Goal: Task Accomplishment & Management: Complete application form

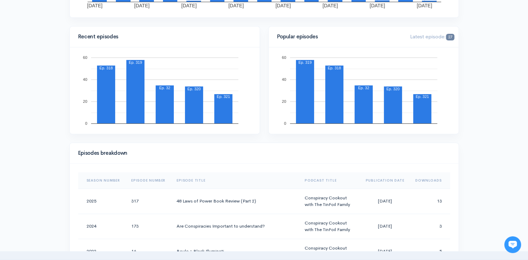
scroll to position [112, 0]
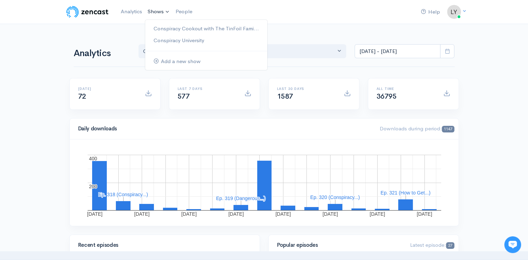
click at [152, 14] on link "Shows" at bounding box center [159, 11] width 28 height 15
click at [172, 34] on link "Conspiracy Cookout with The TinFoil Fami..." at bounding box center [206, 29] width 122 height 12
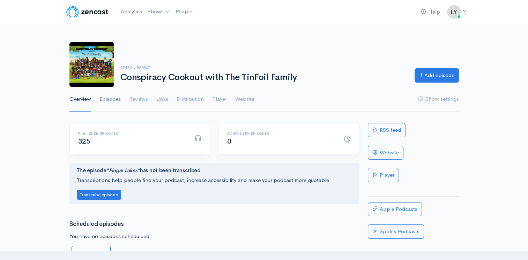
click at [115, 99] on link "Episodes" at bounding box center [109, 99] width 21 height 25
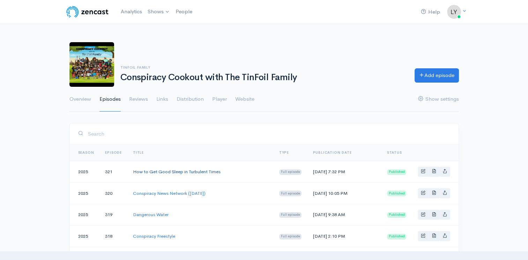
click at [189, 169] on link "How to Get Good Sleep in Turbulent Times" at bounding box center [177, 172] width 88 height 6
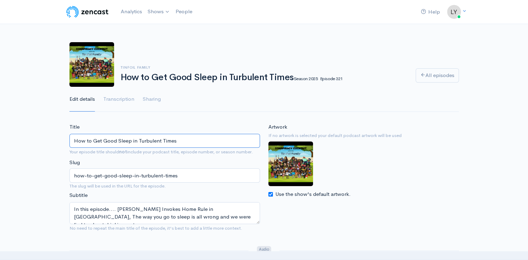
drag, startPoint x: 189, startPoint y: 139, endPoint x: 0, endPoint y: 147, distance: 189.3
click at [0, 143] on html "Help Notifications View all Your profile Team settings Default team Current Log…" at bounding box center [264, 130] width 528 height 260
type input "Insurance Companies Plan Your Demise"
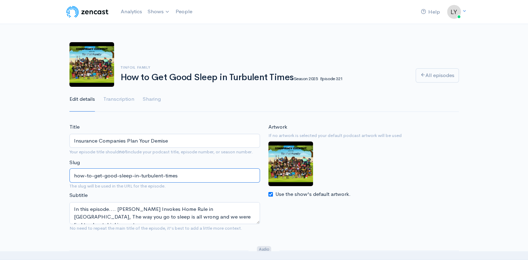
click at [189, 176] on input "how-to-get-good-sleep-in-turbulent-times" at bounding box center [164, 176] width 191 height 14
type input "h"
type input "Insuranace-Co"
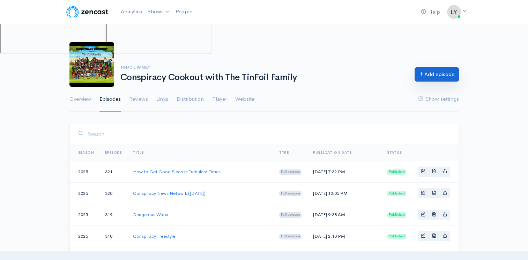
click at [432, 77] on link "Add episode" at bounding box center [437, 74] width 44 height 14
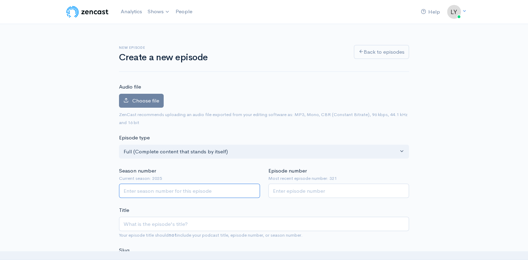
click at [169, 189] on input "Season number" at bounding box center [189, 191] width 141 height 14
type input "2025"
type input "322"
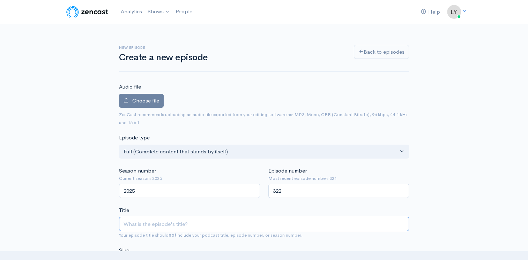
type input "I"
type input "i"
type input "Ins"
type input "ins"
type input "Insu"
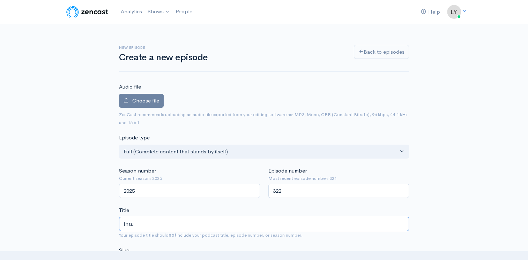
type input "insu"
type input "Insur"
type input "insur"
type input "Insura"
type input "insura"
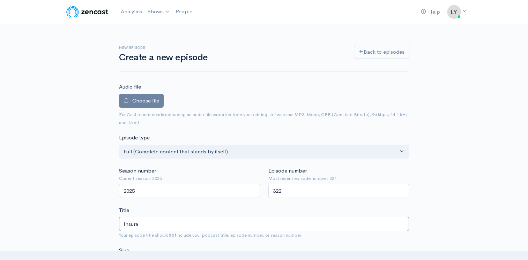
type input "Insuran"
type input "insuran"
type input "Insuranc"
type input "insuranc"
type input "Insurance"
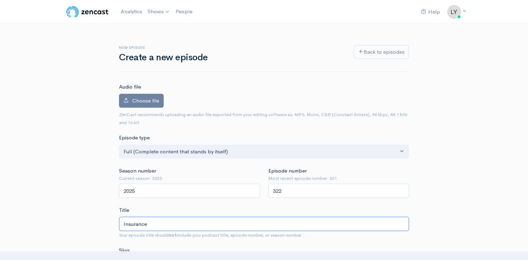
type input "insurance"
type input "Insurance C"
type input "insurance-c"
type input "Insurance Co"
type input "insurance-co"
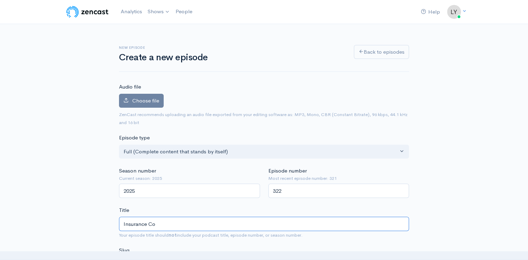
type input "Insurance Com"
type input "insurance-com"
type input "Insurance Comp"
type input "insurance-comp"
type input "Insurance Compa"
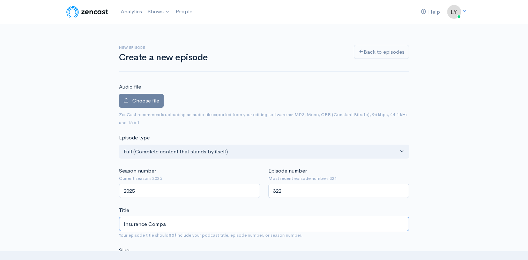
type input "insurance-compa"
type input "Insurance Compan"
type input "insurance-compan"
type input "Insurance Compani"
type input "insurance-compani"
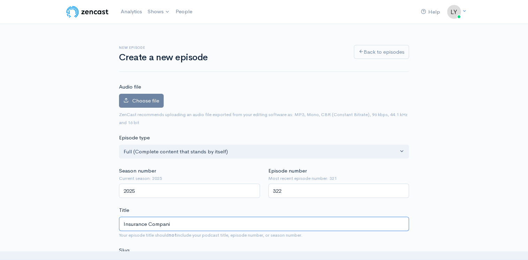
type input "Insurance Companie"
type input "insurance-companie"
type input "Insurance Companies"
type input "insurance-companies"
type input "Insurance Companies P"
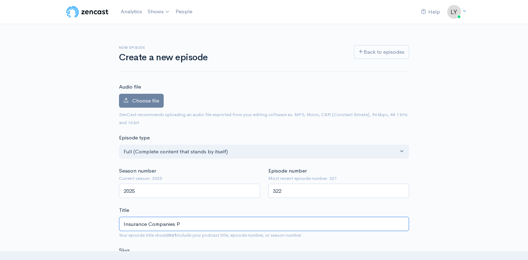
type input "insurance-companies-p"
type input "Insurance Companies Pa"
type input "insurance-companies-pa"
type input "Insurance Companies Pal"
type input "insurance-companies-pal"
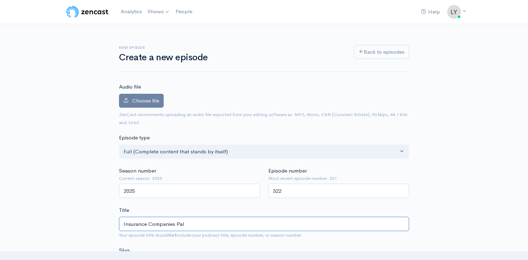
type input "Insurance Companies Paln"
type input "insurance-companies-paln"
type input "Insurance Companies Pal"
type input "insurance-companies-pal"
type input "Insurance Companies Pa"
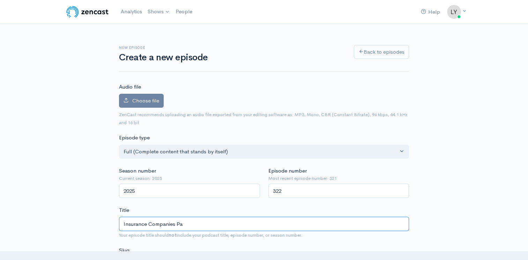
type input "insurance-companies-pa"
type input "Insurance Companies P"
type input "insurance-companies-p"
type input "Insurance Companies Pl"
type input "insurance-companies-pl"
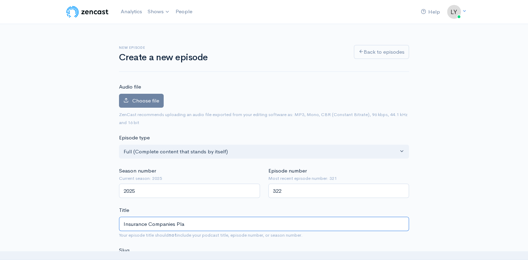
type input "Insurance Companies Plan"
type input "insurance-companies-plan"
type input "Insurance Companies Plan Y"
type input "insurance-companies-plan-y"
type input "Insurance Companies Plan You"
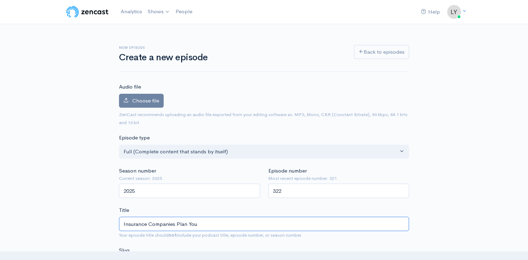
type input "insurance-companies-plan-you"
type input "Insurance Companies Plan Your"
type input "insurance-companies-plan-your"
type input "Insurance Companies Plan Your D"
type input "insurance-companies-plan-your-d"
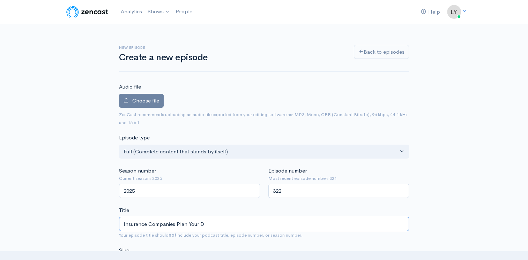
type input "Insurance Companies Plan Your De"
type input "insurance-companies-plan-your-de"
type input "Insurance Companies Plan Your Dem"
type input "insurance-companies-plan-your-dem"
type input "Insurance Companies Plan Your Demi"
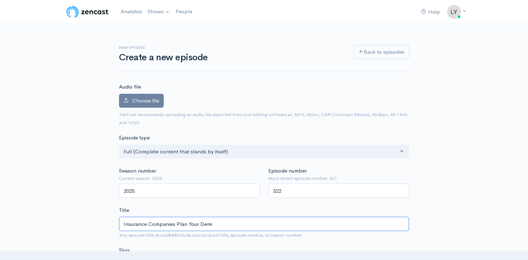
type input "insurance-companies-plan-your-demi"
type input "Insurance Companies Plan Your Demis"
type input "insurance-companies-plan-your-demis"
type input "Insurance Companies Plan Your Demise"
type input "insurance-companies-plan-your-demise"
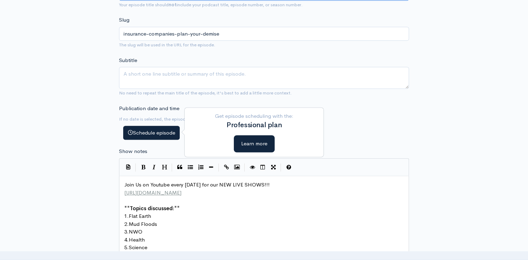
scroll to position [244, 0]
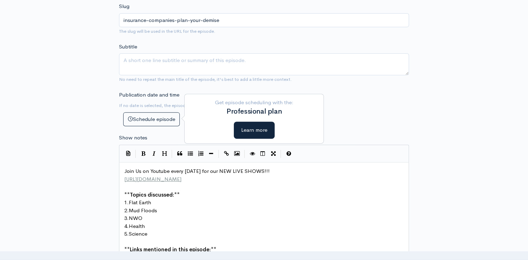
type input "Insurance Companies Plan Your Demise"
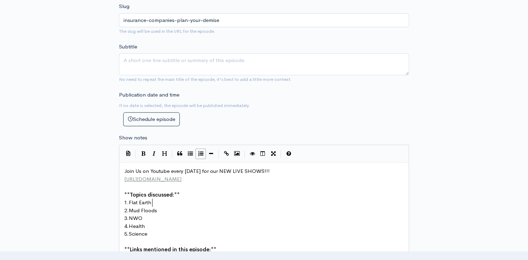
click at [156, 203] on pre "1. Flat Earth" at bounding box center [267, 203] width 288 height 8
type textarea "List Paymast"
type textarea "Cah"
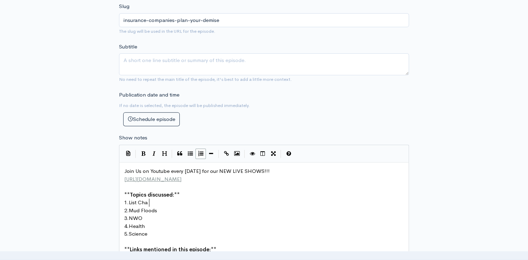
scroll to position [2, 5]
type textarea "harg"
type textarea "Tio"
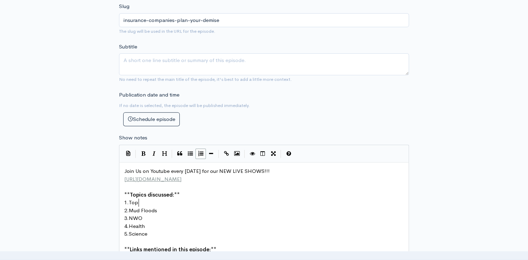
type textarea "op"
type textarea "Mosrt"
type textarea "t"
type textarea "t Im"
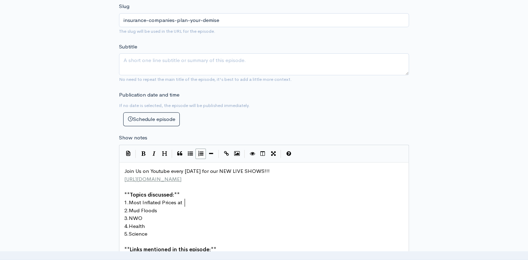
scroll to position [2, 39]
type textarea "nflated Prices at the Host"
type textarea "pital"
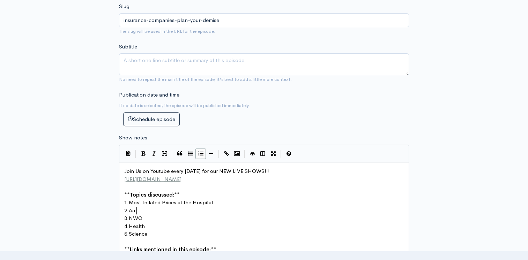
type textarea "Aa"
type textarea "ctuaries"
type textarea "Hel"
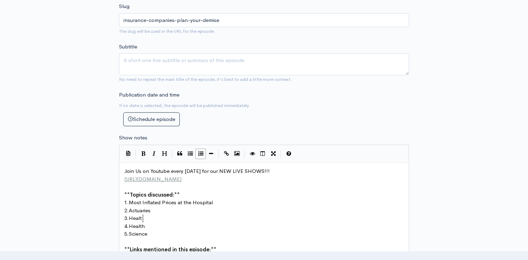
scroll to position [2, 8]
type textarea "alth Isu"
type textarea "ndur"
type textarea "surance S"
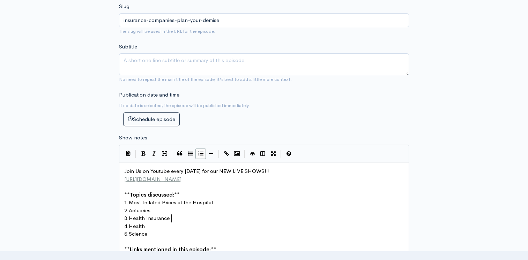
scroll to position [2, 22]
type textarea "Scam"
type textarea "Life n"
type textarea "Insurea"
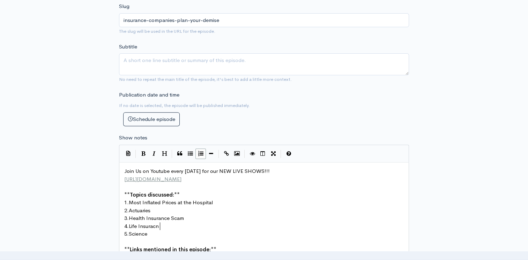
type textarea "acne"
type textarea "cn"
type textarea "nce Cons"
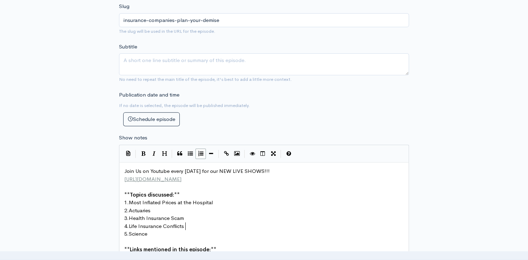
scroll to position [2, 12]
type textarea "flicts of Interest"
type textarea "How they"
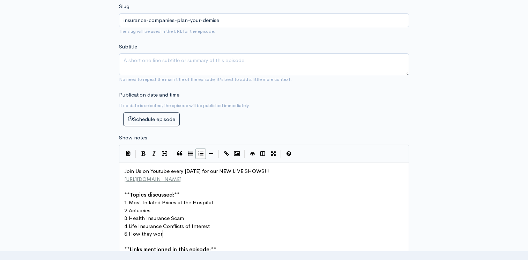
type textarea "word"
type textarea "k at"
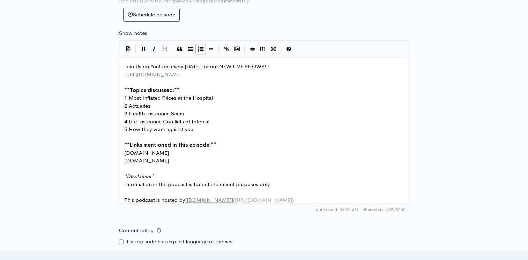
scroll to position [488, 0]
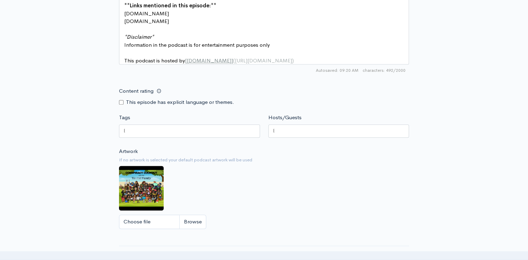
type textarea "gainst you"
click at [120, 105] on input "Content rating" at bounding box center [121, 102] width 5 height 5
checkbox input "true"
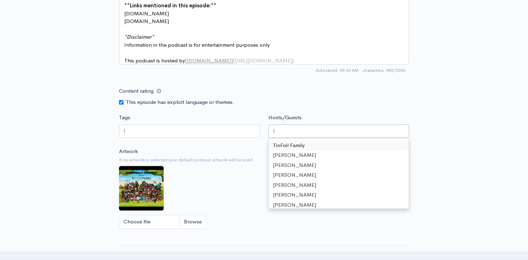
drag, startPoint x: 294, startPoint y: 132, endPoint x: 296, endPoint y: 138, distance: 6.3
click at [294, 132] on div at bounding box center [338, 131] width 141 height 13
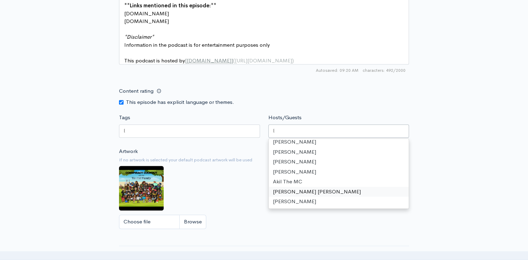
scroll to position [23, 0]
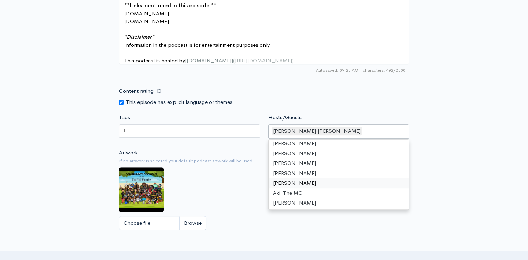
click at [177, 133] on div at bounding box center [189, 131] width 141 height 13
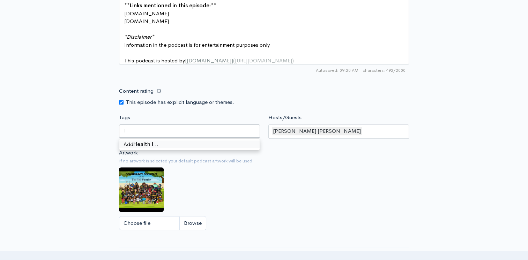
scroll to position [0, 20]
type input "Health Insurance"
type input "Life Insurance"
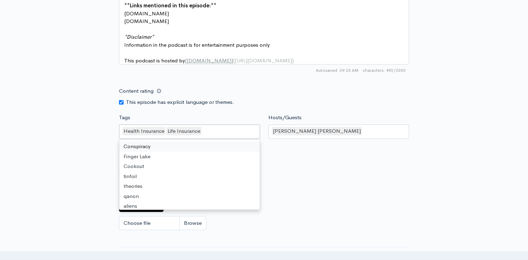
scroll to position [0, 0]
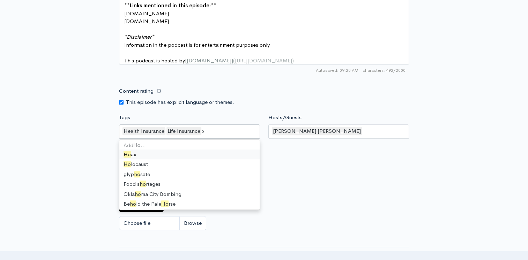
type input "H"
type input "Heal"
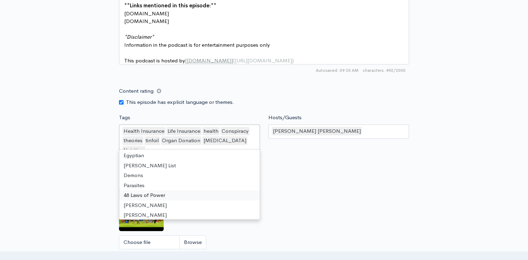
scroll to position [1435, 0]
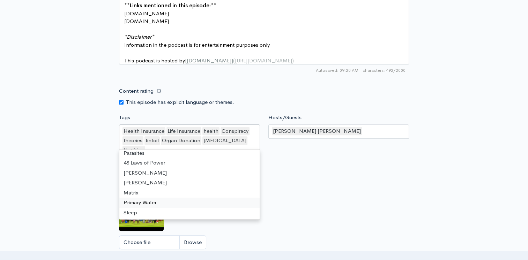
click at [323, 200] on div "Artwork If no artwork is selected your default podcast artwork will be used Cho…" at bounding box center [264, 211] width 290 height 86
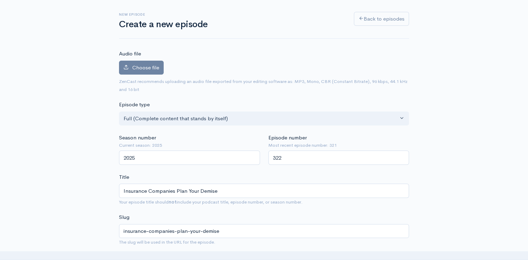
scroll to position [0, 0]
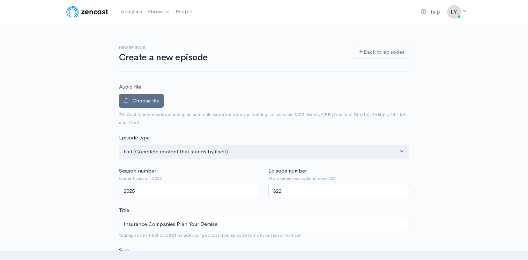
click at [152, 107] on label "Choose file" at bounding box center [141, 101] width 45 height 14
click at [0, 0] on input "Choose file" at bounding box center [0, 0] width 0 height 0
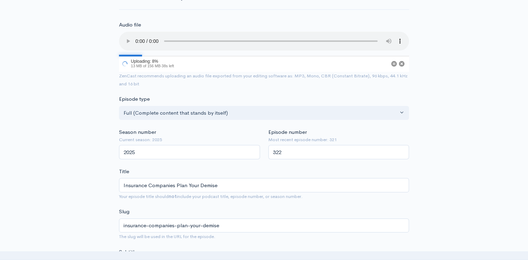
scroll to position [140, 0]
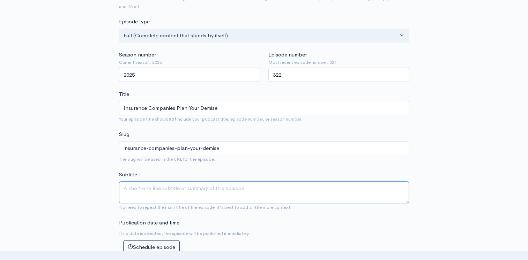
click at [138, 189] on textarea "Subtitle" at bounding box center [264, 192] width 290 height 22
type textarea "Y"
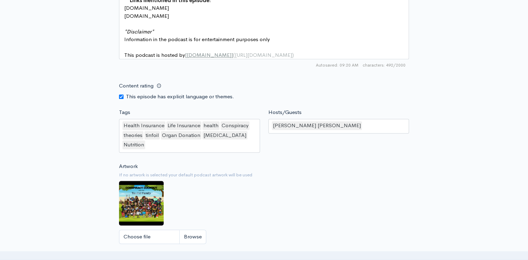
scroll to position [671, 0]
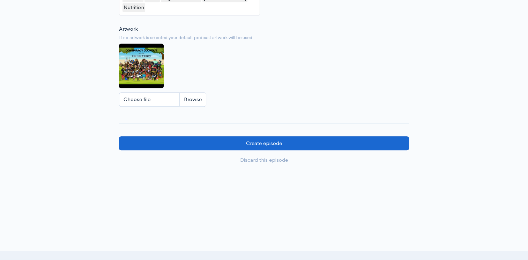
type textarea "Life Insurance, Health Insurance and Pharmacutical companies are working togeth…"
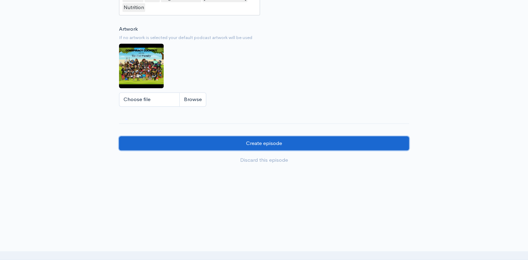
click at [184, 142] on input "Create episode" at bounding box center [264, 143] width 290 height 14
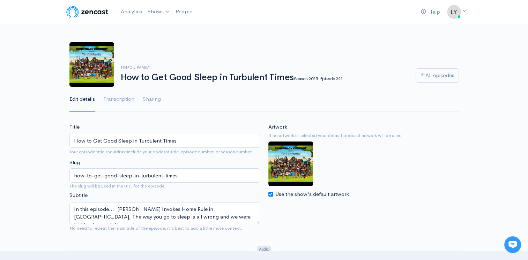
click at [30, 96] on div "TinFoil Family How to Get Good Sleep in Turbulent Times Season 2025 Episode 321…" at bounding box center [264, 73] width 528 height 79
drag, startPoint x: 175, startPoint y: 139, endPoint x: 62, endPoint y: 142, distance: 113.1
type input "How to Get Good Sleep in Turbulent Times"
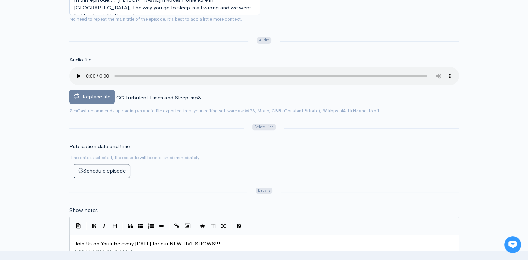
click at [83, 96] on span "Replace file" at bounding box center [97, 96] width 28 height 7
click at [0, 0] on input "Replace file" at bounding box center [0, 0] width 0 height 0
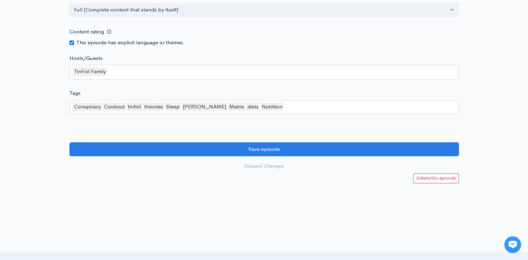
scroll to position [683, 0]
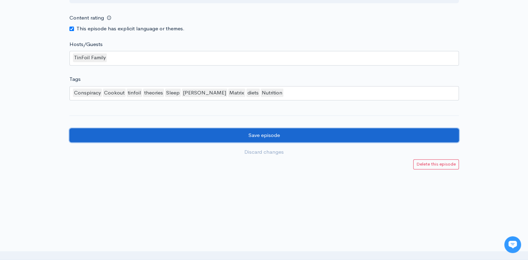
click at [217, 137] on input "Save episode" at bounding box center [263, 135] width 389 height 14
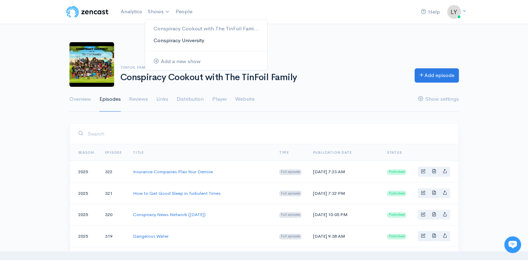
click at [162, 37] on link "Conspiracy University" at bounding box center [206, 41] width 122 height 12
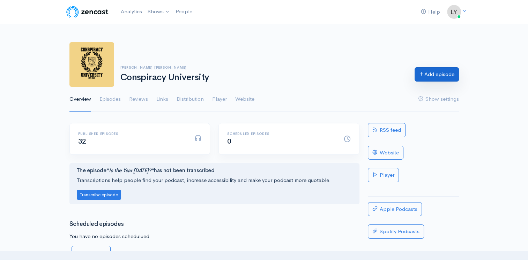
click at [423, 76] on link "Add episode" at bounding box center [437, 74] width 44 height 14
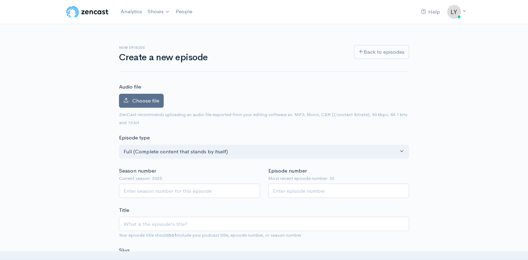
click at [138, 100] on span "Choose file" at bounding box center [145, 100] width 27 height 7
click at [0, 0] on input "Choose file" at bounding box center [0, 0] width 0 height 0
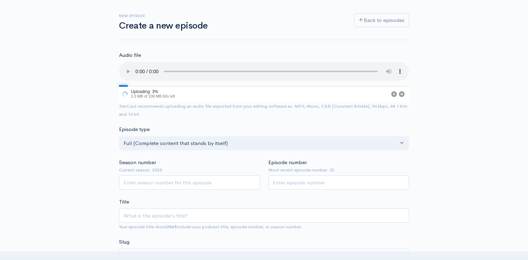
scroll to position [70, 0]
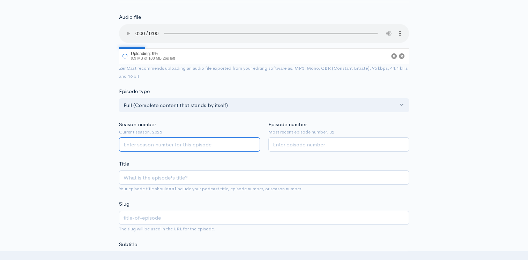
click at [133, 141] on input "Season number" at bounding box center [189, 144] width 141 height 14
type input "2025"
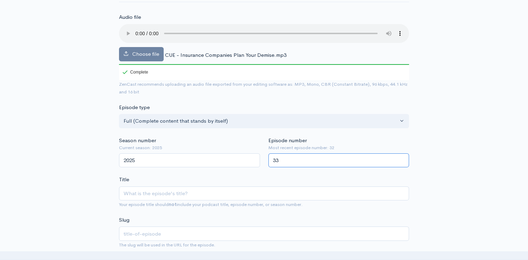
type input "33"
click at [176, 177] on div "Title Your episode title should not include your podcast title, episode number,…" at bounding box center [264, 192] width 290 height 33
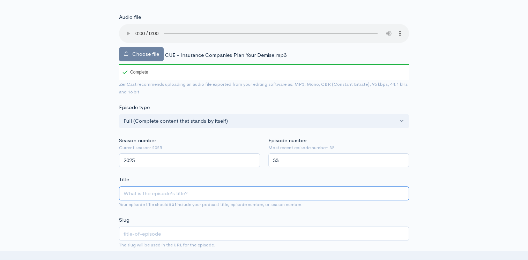
click at [173, 193] on input "Title" at bounding box center [264, 194] width 290 height 14
paste input "https://app.zencast.fm/admin/podcasts/conspiracy-cookout-with-the-tinfoil-famil…"
type input "https://app.zencast.fm/admin/podcasts/conspiracy-cookout-with-the-tinfoil-famil…"
type input "httpsappzencastfmadminpodcastsconspiracy-cookout-with-the-tinfoil-family-finger…"
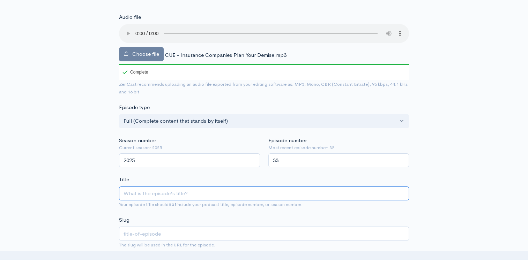
click at [174, 198] on input "Title" at bounding box center [264, 194] width 290 height 14
type input "I"
type input "i"
type input "In"
type input "in"
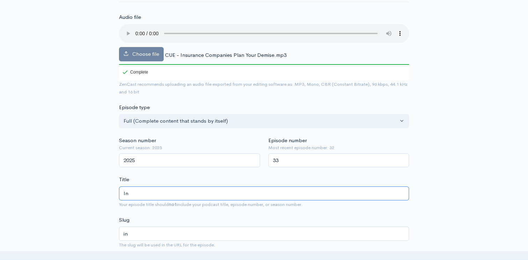
type input "Ins"
type input "ins"
type input "Insur"
type input "insu"
type input "Insura"
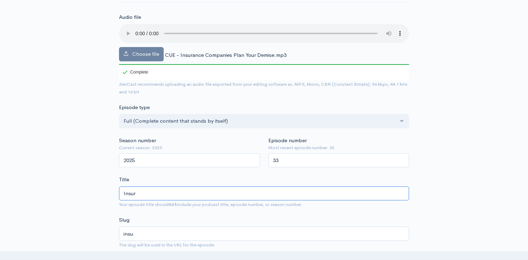
type input "insur"
type input "Insuran"
type input "insuran"
type input "Insuranc"
type input "insuranc"
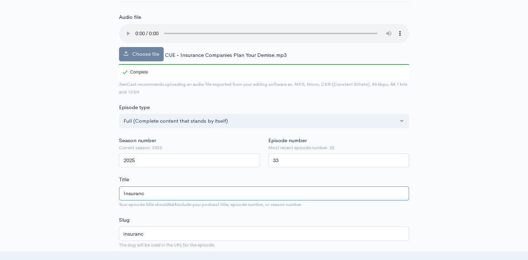
type input "Insurance"
type input "insurance"
type input "Insurance I"
type input "insurance-i"
type input "Insurance"
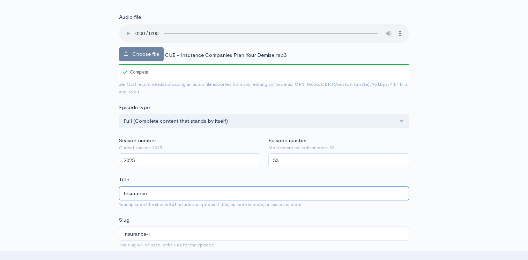
type input "insurance"
type input "Insurance C"
type input "insurance-c"
type input "Insurance Co"
type input "insurance-co"
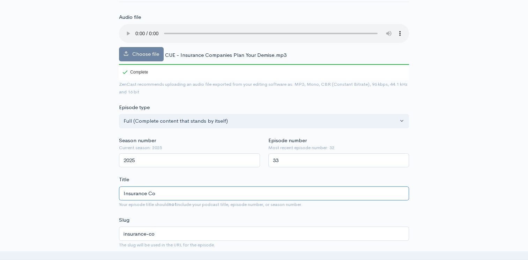
type input "Insurance Com"
type input "insurance-com"
type input "Insurance Comp"
type input "insurance-comp"
type input "Insurance Compan"
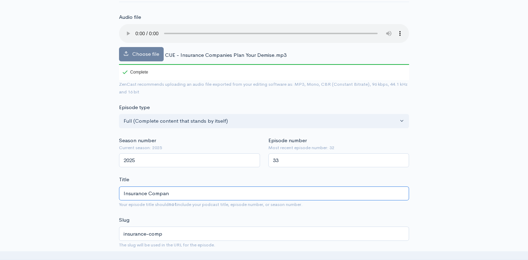
type input "insurance-compan"
type input "Insurance Compani"
type input "insurance-compani"
type input "Insurance Companie"
type input "insurance-companie"
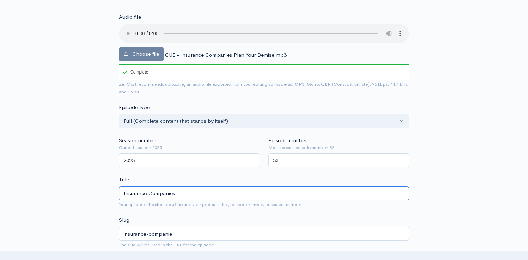
type input "Insurance Companies"
type input "insurance-companies"
type input "Insurance Companies P"
type input "insurance-companies-p"
type input "Insurance Companies Pa"
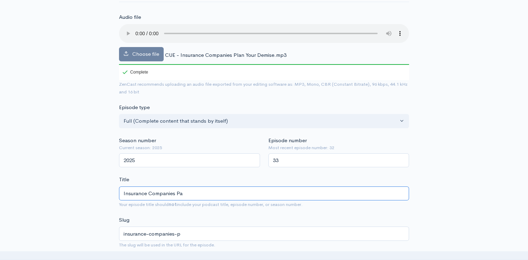
type input "insurance-companies-pa"
type input "Insurance Companies Pan"
type input "insurance-companies-pan"
type input "Insurance Companies Pa"
type input "insurance-companies-pa"
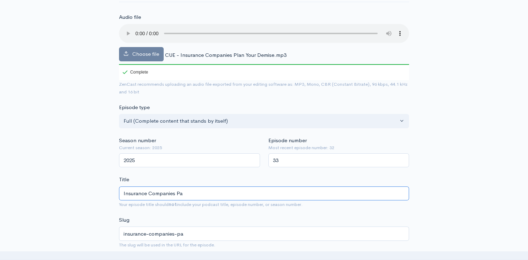
type input "Insurance Companies P"
type input "insurance-companies-p"
type input "Insurance Companies Pa"
type input "insurance-companies-pa"
type input "Insurance Companies P"
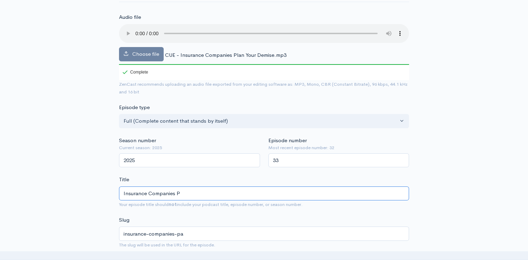
type input "insurance-companies-p"
type input "Insurance Companies Pl"
type input "insurance-companies-pl"
type input "Insurance Companies Plan"
type input "insurance-companies-plan"
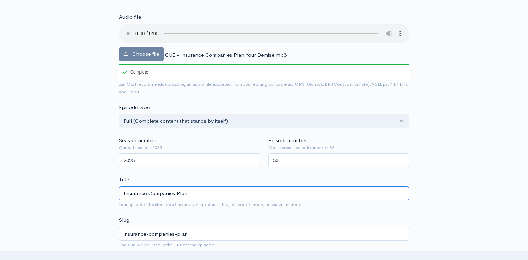
type input "Insurance Companies Plan Y"
type input "insurance-companies-plan-y"
type input "Insurance Companies Plan Your"
type input "insurance-companies-plan-your"
type input "Insurance Companies Plan Your D"
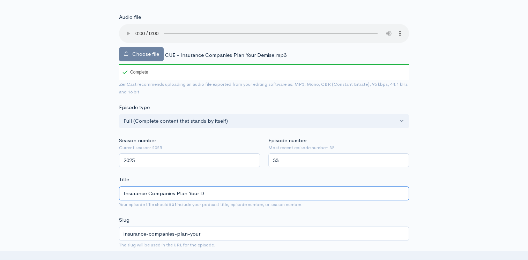
type input "insurance-companies-plan-your-d"
type input "Insurance Companies Plan Your Dem"
type input "insurance-companies-plan-your-dem"
type input "Insurance Companies Plan Your Demi"
type input "insurance-companies-plan-your-demi"
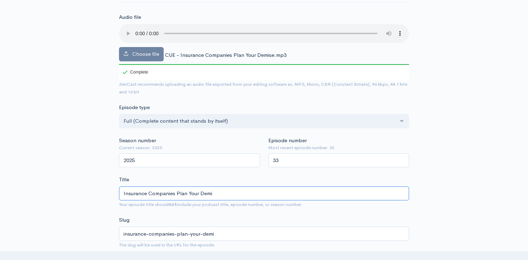
type input "Insurance Companies Plan Your Demis"
type input "insurance-companies-plan-your-demis"
type input "Insurance Companies Plan Your Demise"
type input "insurance-companies-plan-your-demise"
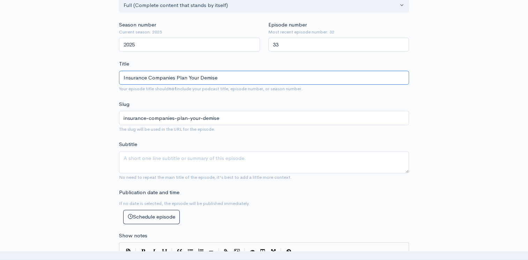
scroll to position [209, 0]
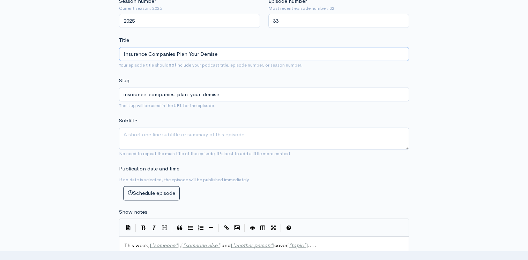
type input "Insurance Companies Plan Your Demise"
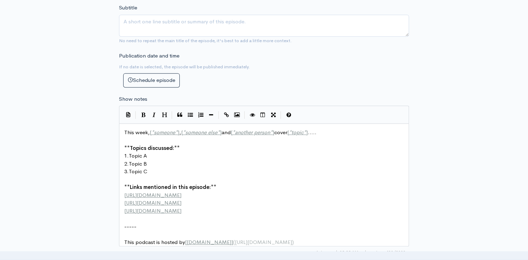
scroll to position [113, 0]
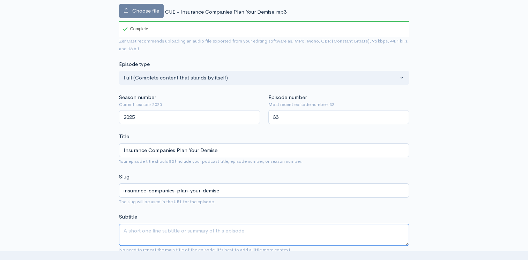
click at [135, 233] on textarea "Subtitle" at bounding box center [264, 235] width 290 height 22
paste textarea "Life Insurance, Health Insurance and Pharmacutical companies are working togeth…"
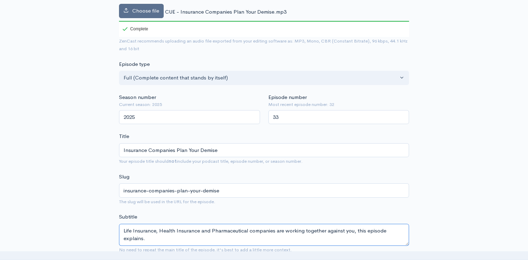
type textarea "Life Insurance, Health Insurance and Pharmaceutical companies are working toget…"
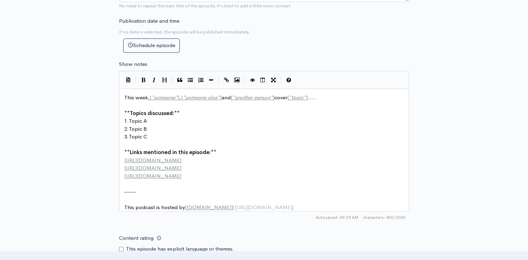
scroll to position [2, 0]
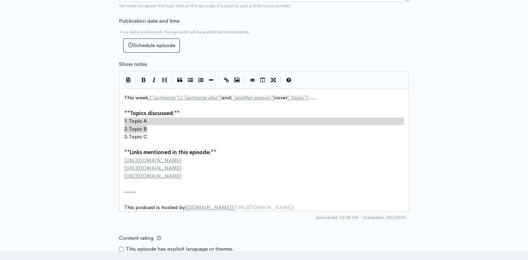
type textarea "1. Topic A 2. Topic B 3. Topic C"
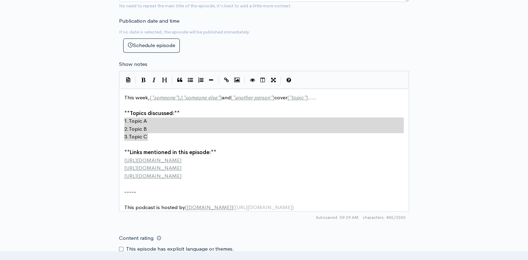
drag, startPoint x: 125, startPoint y: 120, endPoint x: 162, endPoint y: 133, distance: 39.9
paste textarea
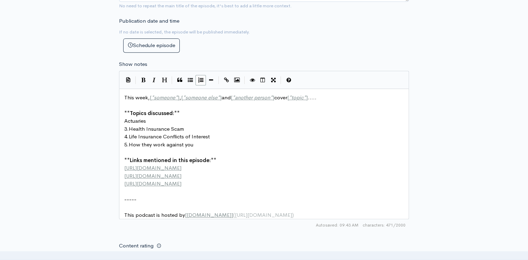
click at [125, 121] on span "Actuaries" at bounding box center [135, 121] width 22 height 7
type textarea "1."
type textarea "2"
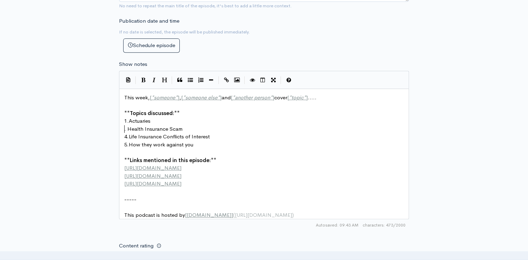
scroll to position [2, 3]
type textarea "3"
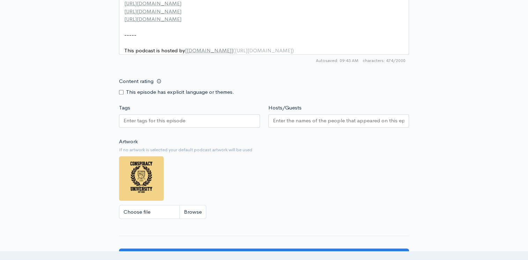
scroll to position [532, 0]
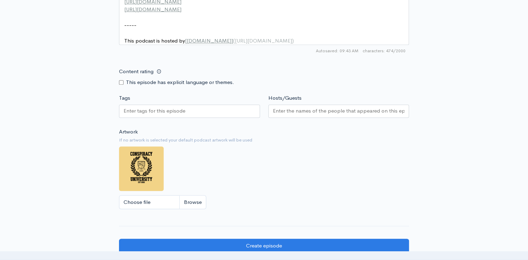
type textarea "4"
click at [121, 85] on input "Content rating" at bounding box center [121, 82] width 5 height 5
checkbox input "true"
click at [305, 114] on input "Hosts/Guests" at bounding box center [339, 111] width 132 height 8
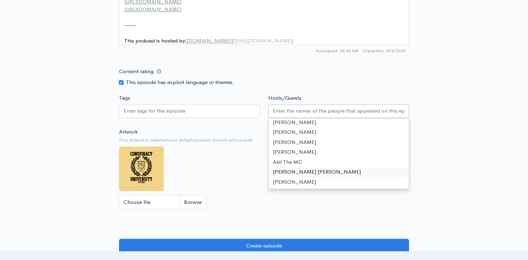
scroll to position [23, 0]
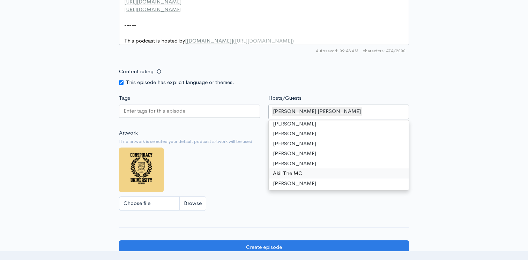
click at [159, 114] on input "Tags" at bounding box center [155, 111] width 63 height 8
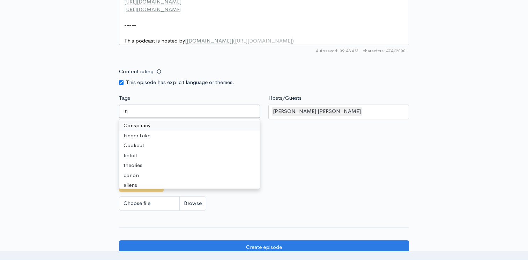
scroll to position [371, 0]
type input "ins"
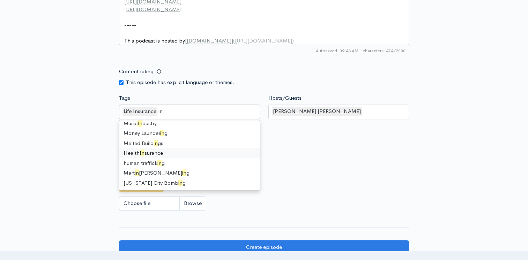
scroll to position [180, 0]
type input "ins"
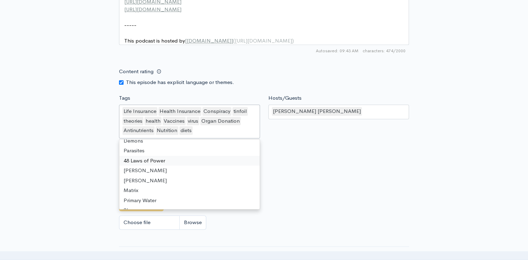
scroll to position [1405, 0]
click at [303, 160] on div "Artwork If no artwork is selected your default podcast artwork will be used Cho…" at bounding box center [264, 191] width 290 height 86
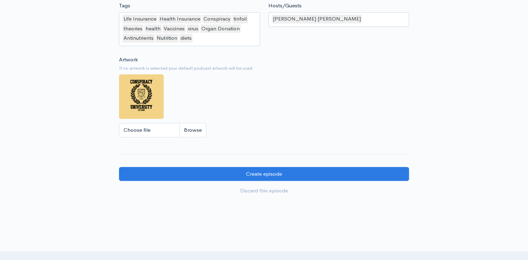
scroll to position [628, 0]
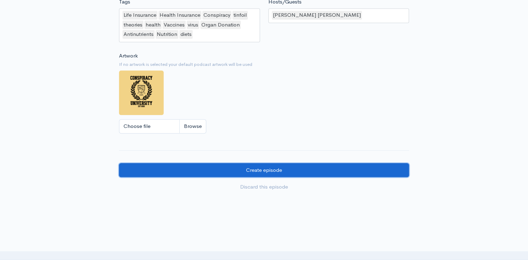
click at [261, 170] on input "Create episode" at bounding box center [264, 170] width 290 height 14
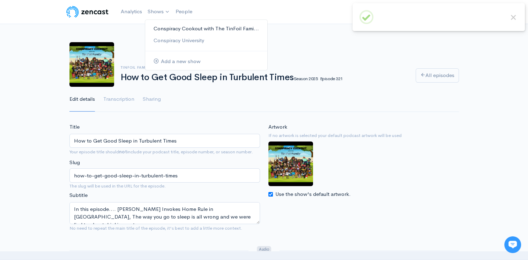
click at [163, 28] on link "Conspiracy Cookout with The TinFoil Fami..." at bounding box center [206, 29] width 122 height 12
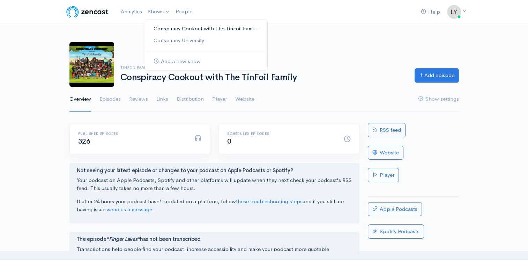
click at [161, 27] on link "Conspiracy Cookout with The TinFoil Fami..." at bounding box center [206, 29] width 122 height 12
click at [113, 100] on link "Episodes" at bounding box center [109, 99] width 21 height 25
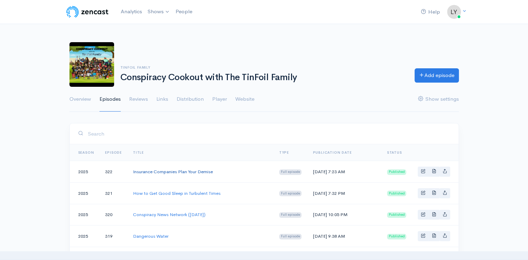
click at [190, 173] on link "Insurance Companies Plan Your Demise" at bounding box center [173, 172] width 80 height 6
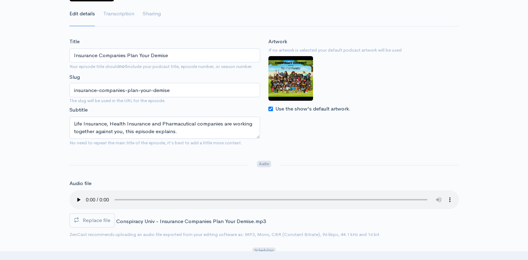
scroll to position [105, 0]
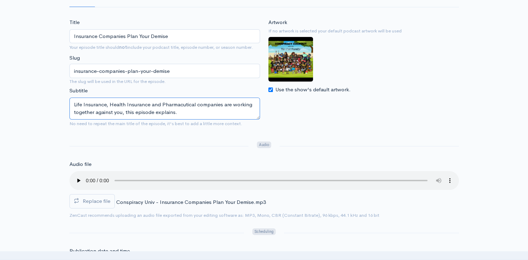
drag, startPoint x: 182, startPoint y: 113, endPoint x: 59, endPoint y: 100, distance: 123.9
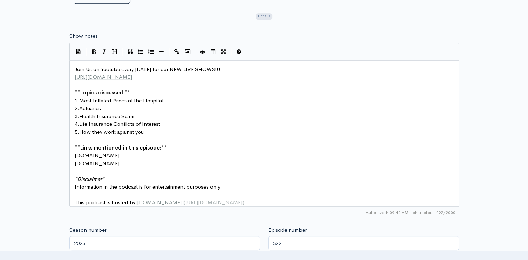
scroll to position [2, 0]
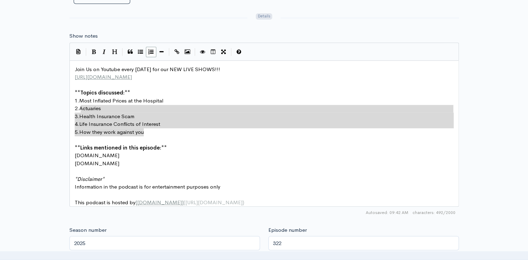
type textarea "Actuaries 3. Health Insurance Scam 4. Life Insurance Conflicts of Interest 5. H…"
drag, startPoint x: 152, startPoint y: 131, endPoint x: 81, endPoint y: 107, distance: 74.9
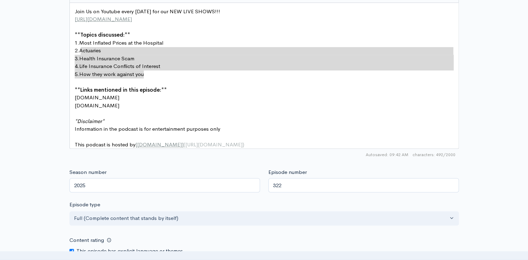
scroll to position [384, 0]
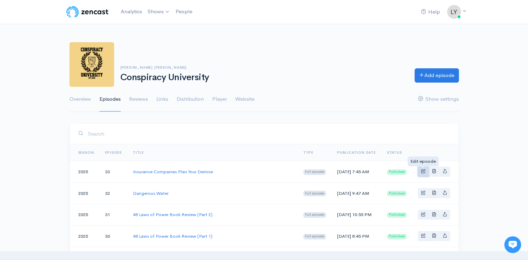
click at [421, 169] on span "Basic example" at bounding box center [423, 171] width 5 height 5
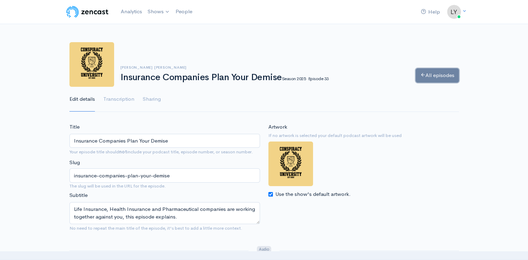
click at [438, 77] on link "All episodes" at bounding box center [437, 75] width 43 height 14
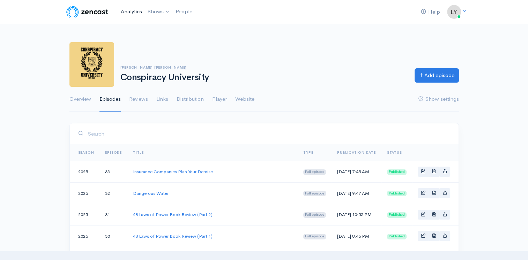
click at [126, 11] on link "Analytics" at bounding box center [131, 11] width 27 height 15
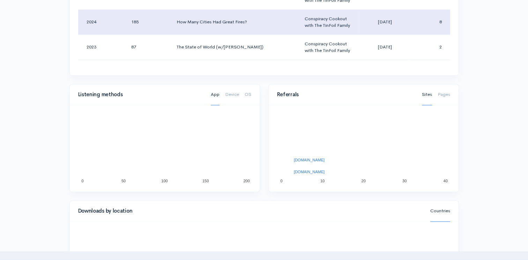
scroll to position [349, 0]
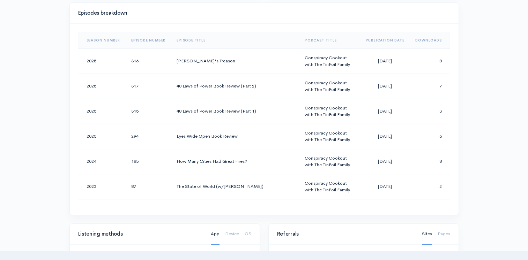
click at [415, 35] on th "Downloads" at bounding box center [430, 40] width 40 height 17
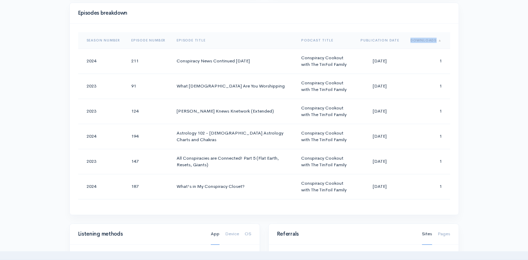
click at [415, 35] on th "Downloads" at bounding box center [427, 40] width 45 height 17
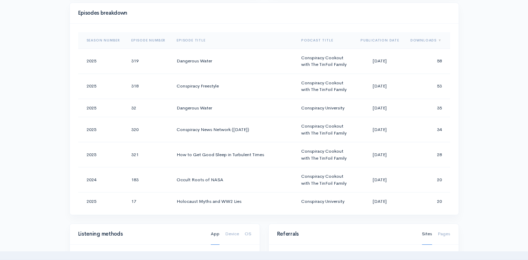
drag, startPoint x: 415, startPoint y: 35, endPoint x: 473, endPoint y: 79, distance: 72.9
click at [473, 79] on div "Help Notifications View all Your profile Team settings Default team Current Log…" at bounding box center [264, 145] width 528 height 989
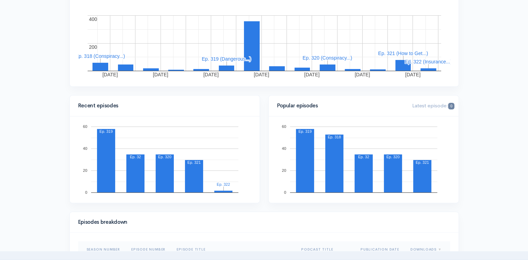
scroll to position [0, 0]
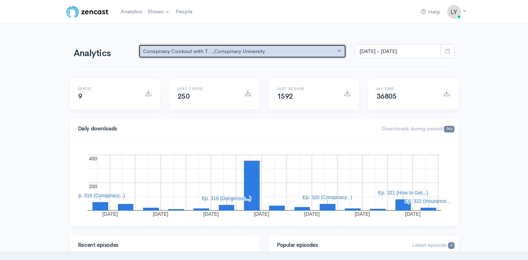
click at [268, 50] on div "Conspiracy Cookout with T... , [GEOGRAPHIC_DATA]" at bounding box center [239, 51] width 193 height 8
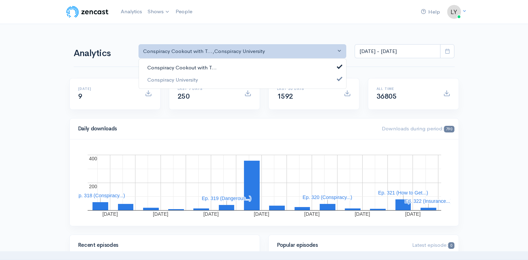
click at [209, 67] on span "Conspiracy Cookout with T..." at bounding box center [181, 68] width 69 height 8
select select "15428"
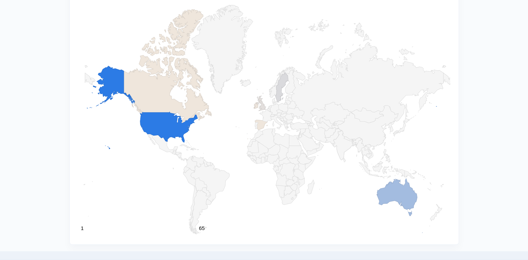
scroll to position [663, 0]
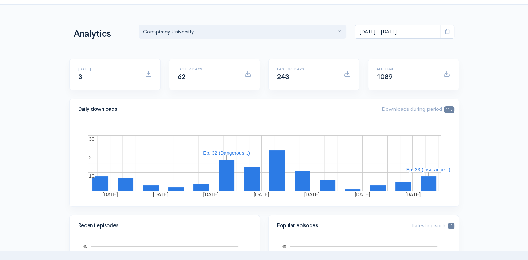
scroll to position [0, 0]
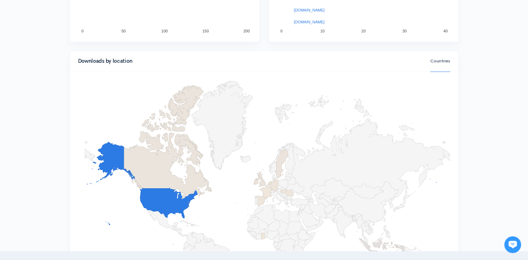
scroll to position [733, 0]
